Goal: Information Seeking & Learning: Find specific fact

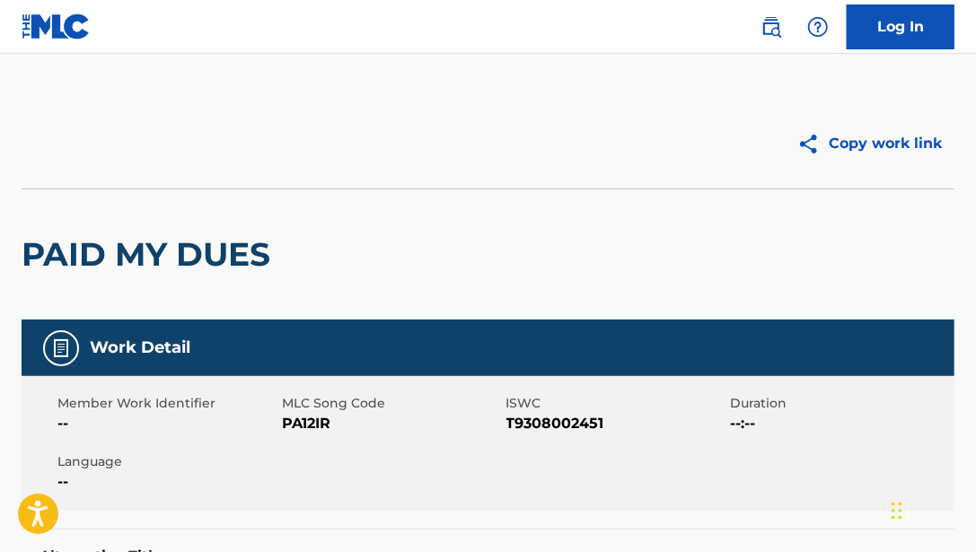
click at [780, 29] on img at bounding box center [772, 27] width 22 height 22
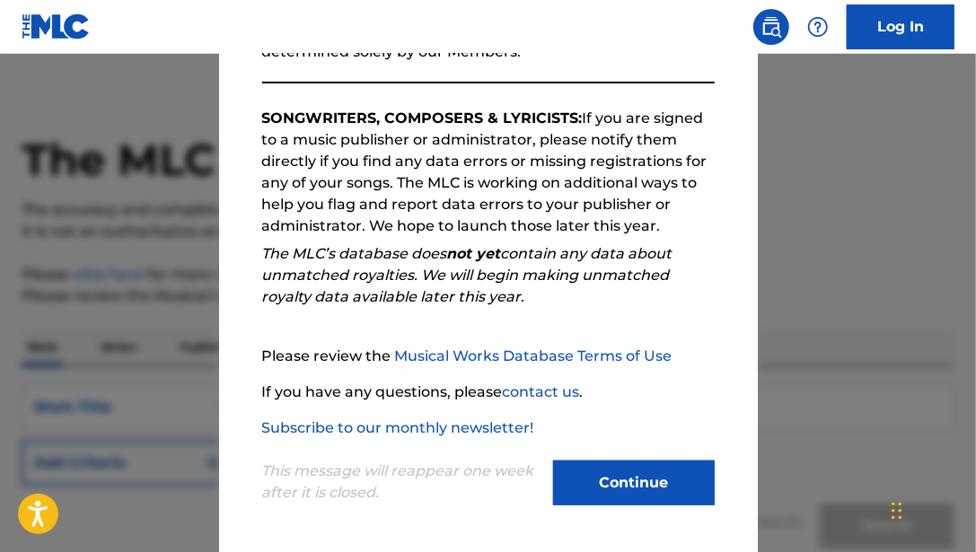
scroll to position [18, 0]
click at [638, 475] on button "Continue" at bounding box center [634, 483] width 162 height 45
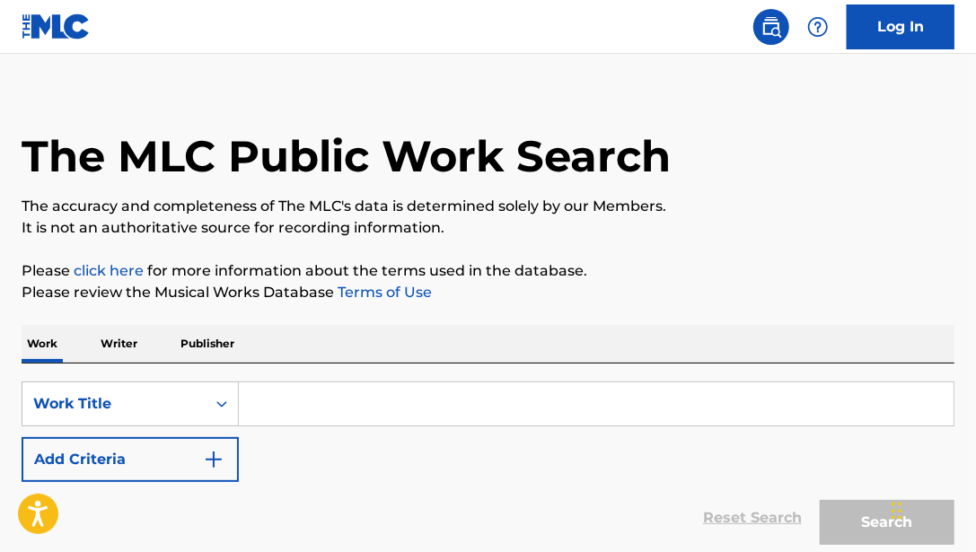
click at [325, 398] on input "Search Form" at bounding box center [596, 404] width 715 height 43
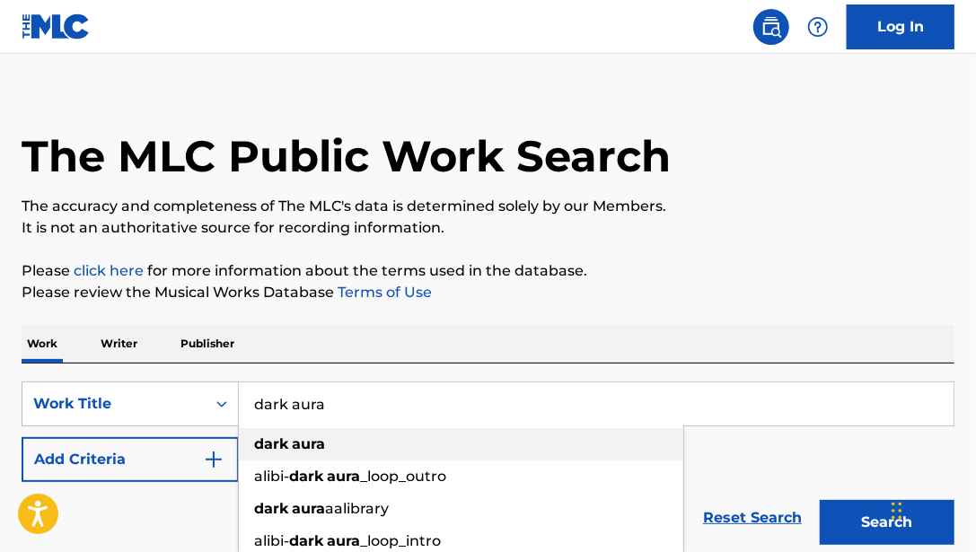
type input "dark aura"
click at [298, 444] on strong "aura" at bounding box center [308, 444] width 33 height 17
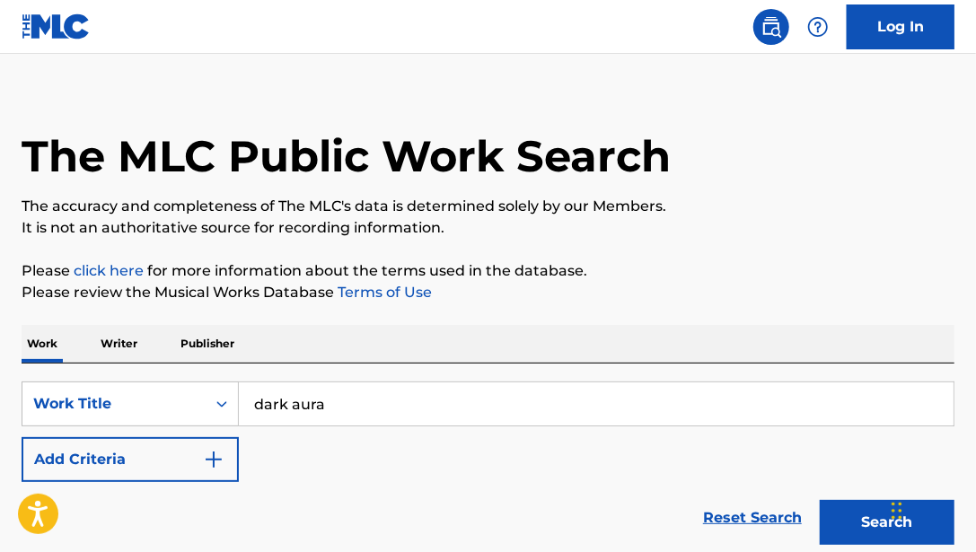
click at [213, 443] on button "Add Criteria" at bounding box center [130, 459] width 217 height 45
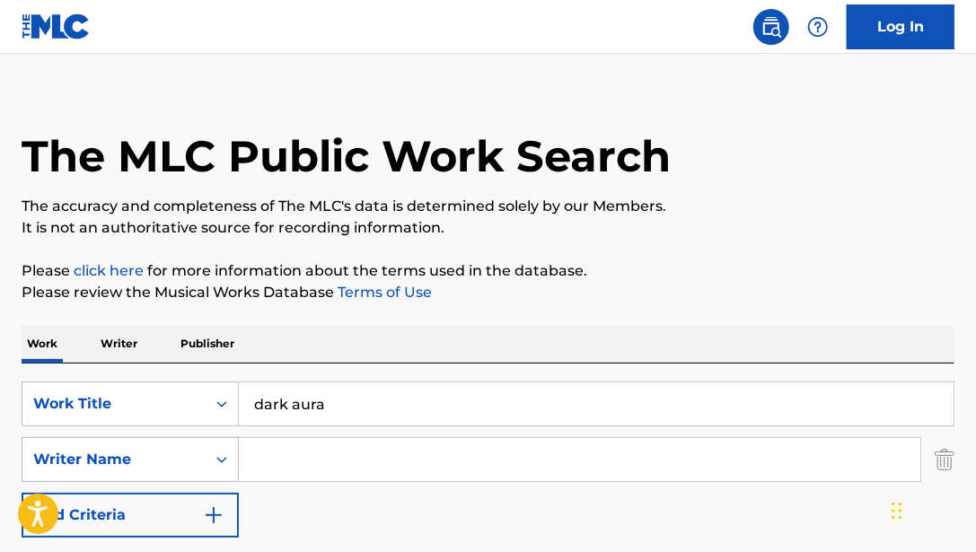
click at [219, 462] on icon "Search Form" at bounding box center [222, 460] width 18 height 18
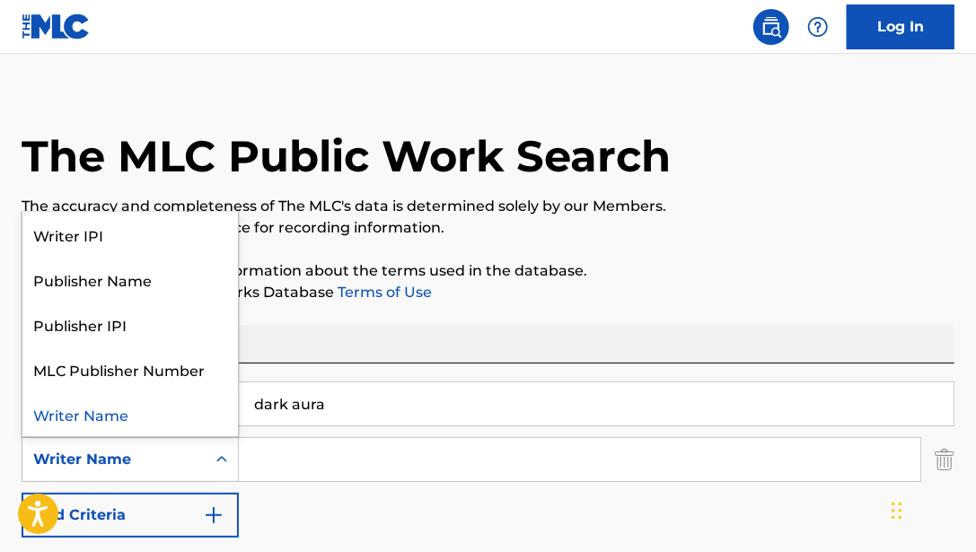
click at [219, 462] on icon "Search Form" at bounding box center [222, 460] width 18 height 18
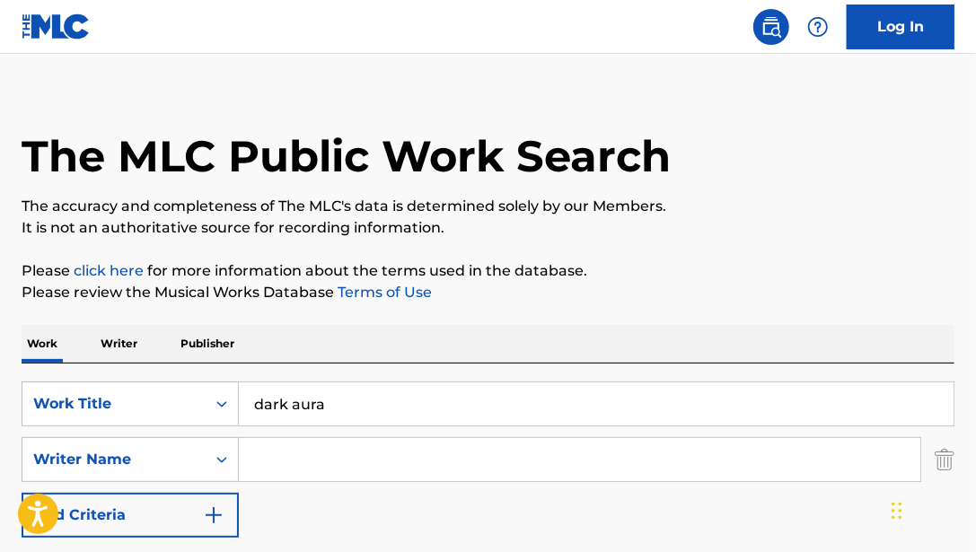
click at [339, 446] on input "Search Form" at bounding box center [580, 459] width 682 height 43
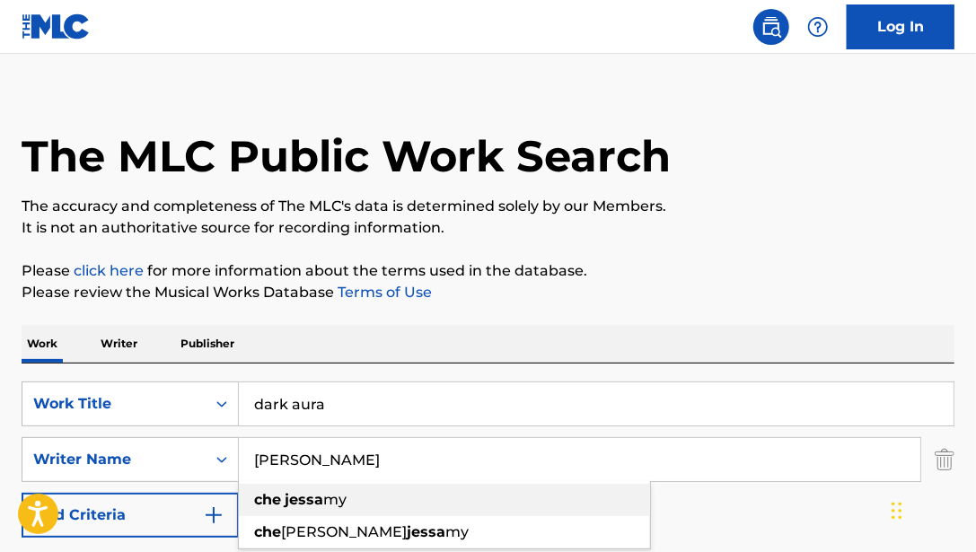
click at [312, 493] on strong "jessa" at bounding box center [304, 499] width 39 height 17
type input "[PERSON_NAME]"
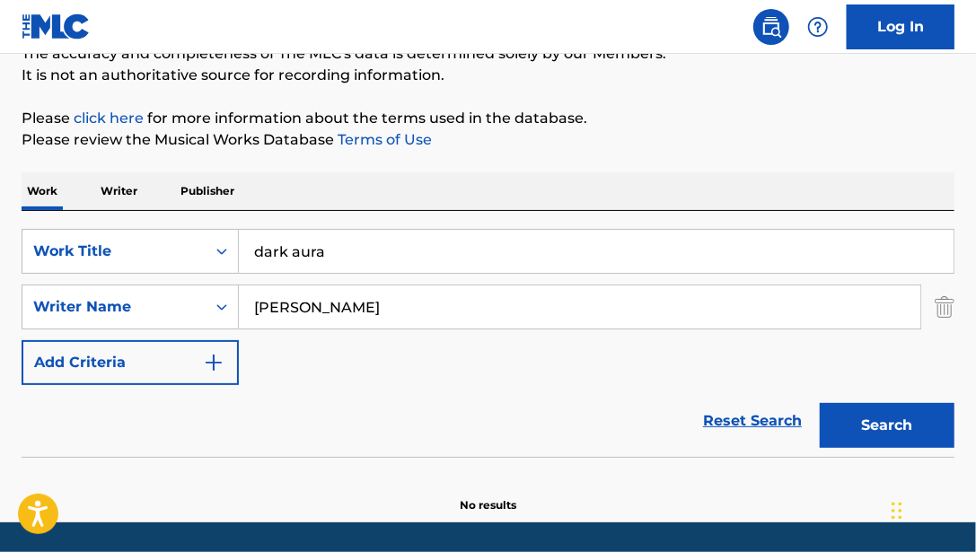
scroll to position [226, 0]
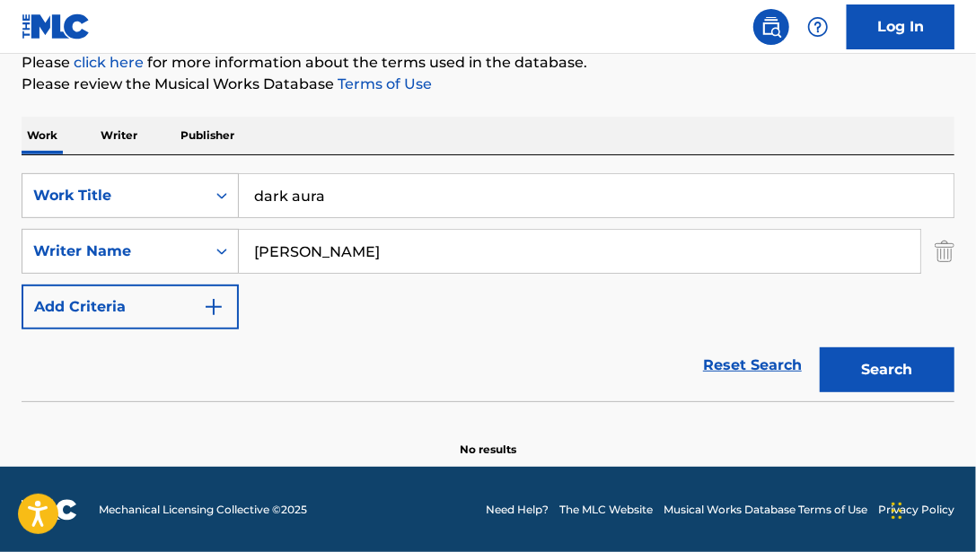
click at [872, 369] on button "Search" at bounding box center [887, 370] width 135 height 45
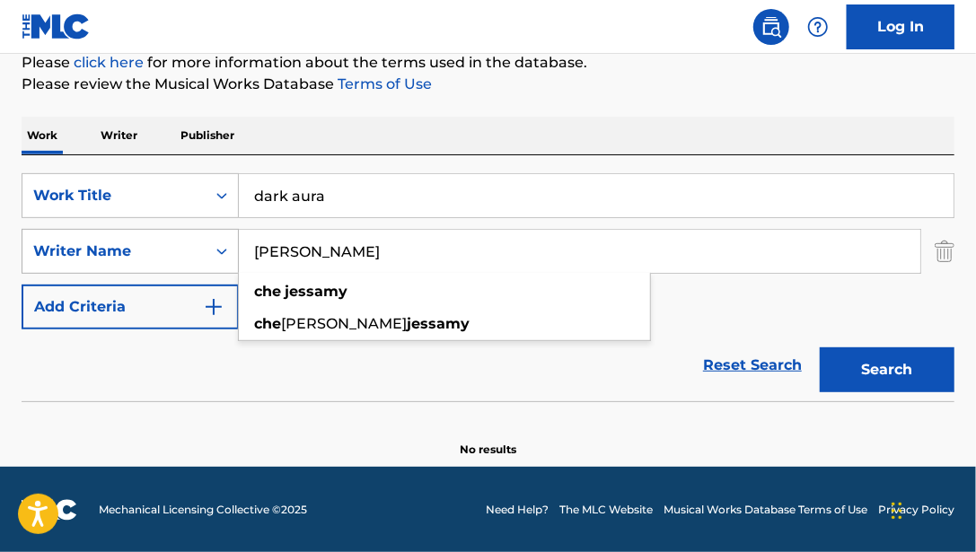
drag, startPoint x: 356, startPoint y: 251, endPoint x: 216, endPoint y: 243, distance: 140.3
click at [216, 243] on div "SearchWithCriteria9baaba88-c0c4-4820-80c8-27263c02a9c1 Writer Name [PERSON_NAME…" at bounding box center [488, 251] width 933 height 45
click at [307, 251] on input "[PERSON_NAME]" at bounding box center [580, 251] width 682 height 43
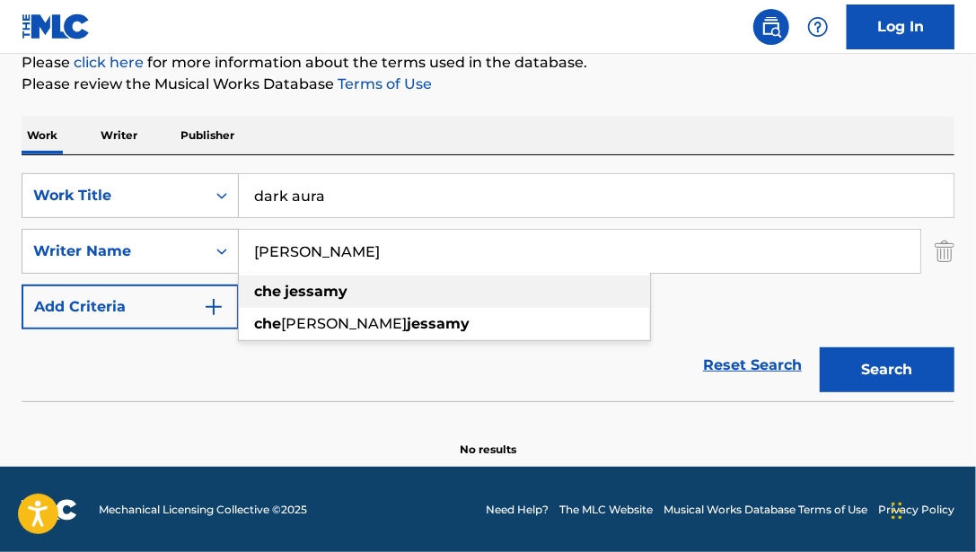
click at [313, 288] on strong "jessamy" at bounding box center [316, 291] width 63 height 17
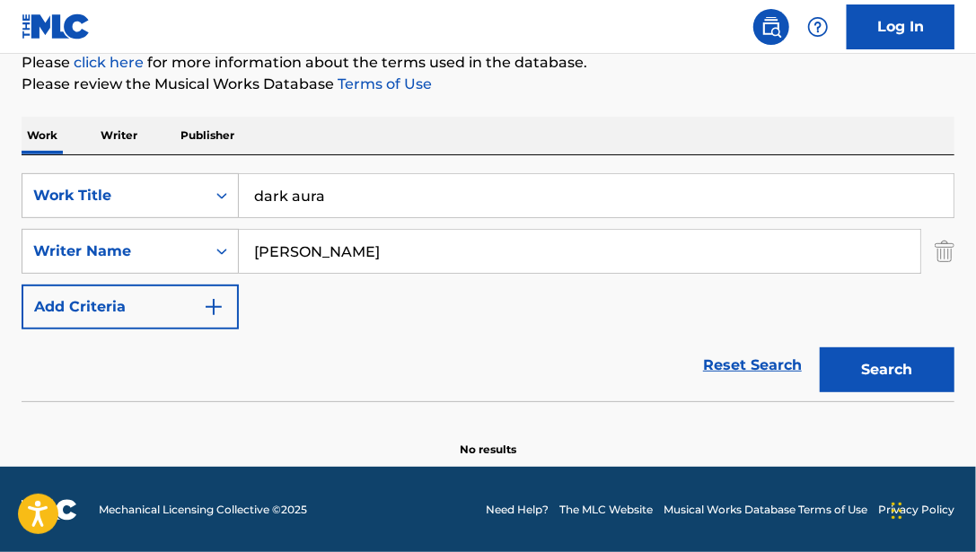
click at [885, 365] on button "Search" at bounding box center [887, 370] width 135 height 45
